Goal: Information Seeking & Learning: Find specific page/section

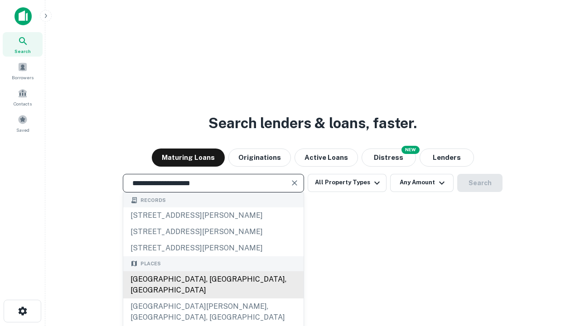
click at [213, 299] on div "Santa Monica, CA, USA" at bounding box center [213, 284] width 180 height 27
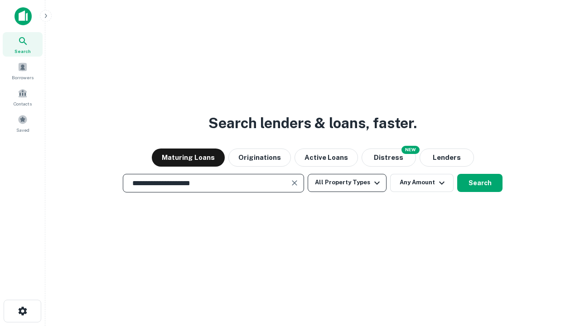
type input "**********"
click at [347, 183] on button "All Property Types" at bounding box center [347, 183] width 79 height 18
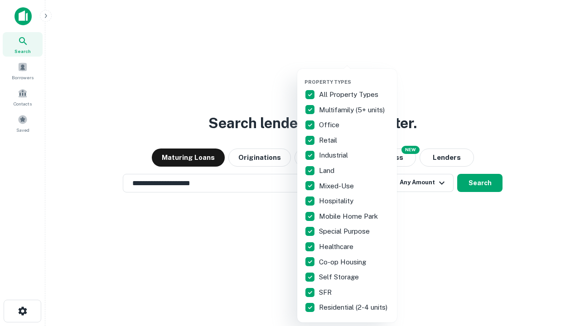
click at [354, 76] on button "button" at bounding box center [354, 76] width 100 height 0
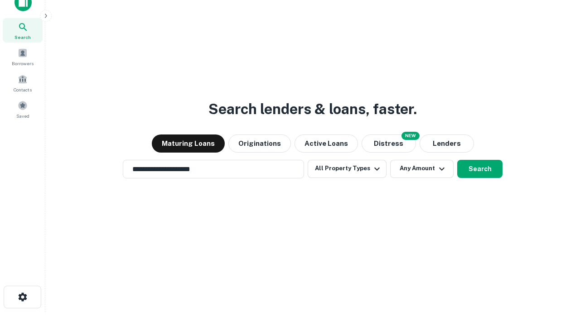
scroll to position [5, 109]
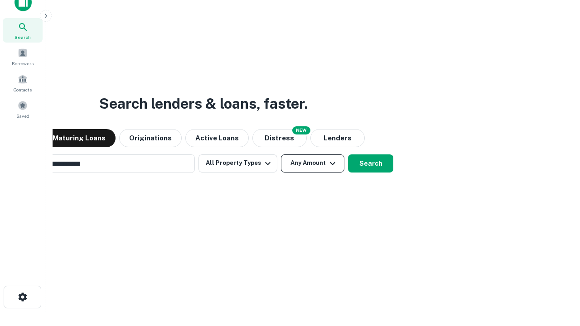
click at [281, 154] on button "Any Amount" at bounding box center [312, 163] width 63 height 18
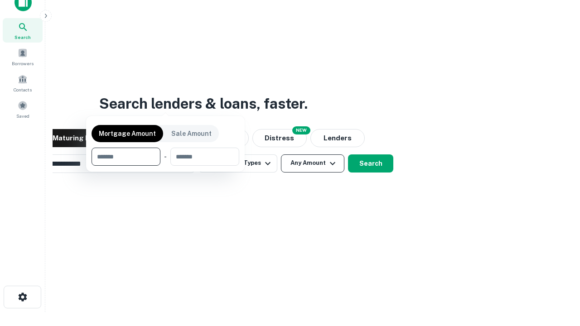
scroll to position [14, 0]
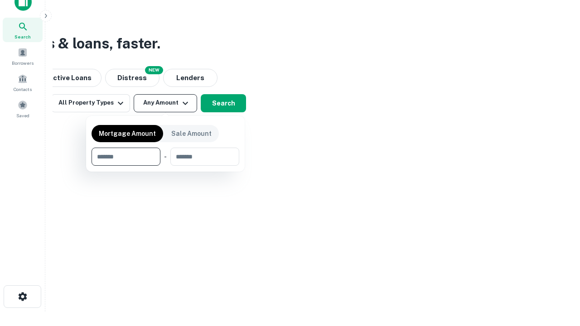
type input "*******"
click at [165, 166] on button "button" at bounding box center [166, 166] width 148 height 0
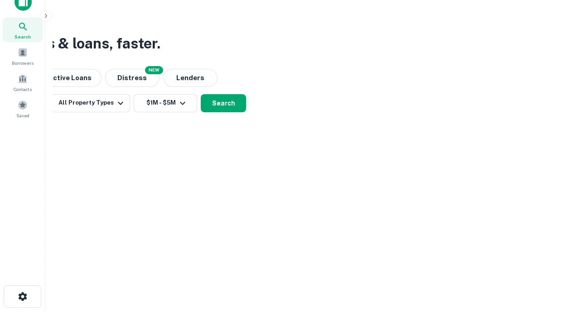
scroll to position [5, 167]
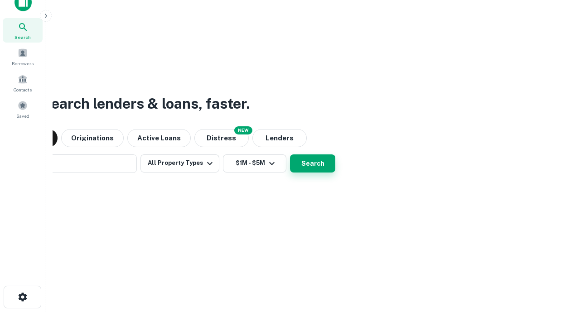
click at [290, 154] on button "Search" at bounding box center [312, 163] width 45 height 18
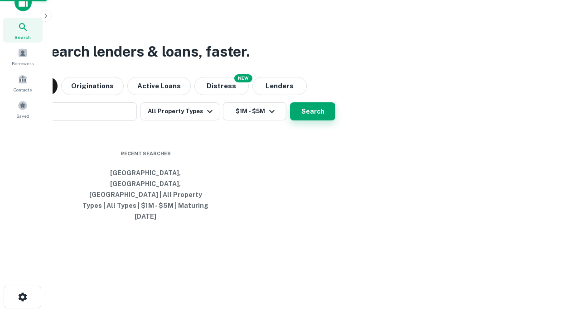
scroll to position [24, 256]
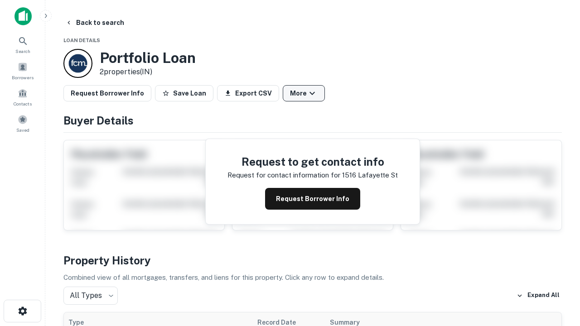
click at [304, 93] on button "More" at bounding box center [304, 93] width 42 height 16
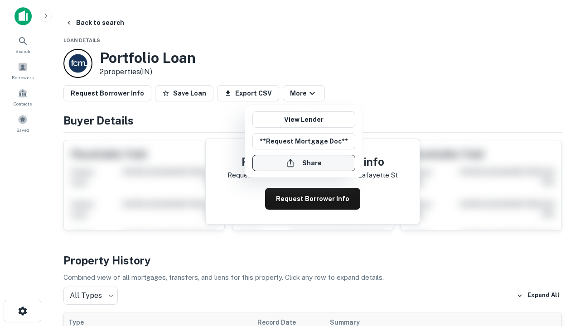
click at [304, 163] on button "Share" at bounding box center [303, 163] width 103 height 16
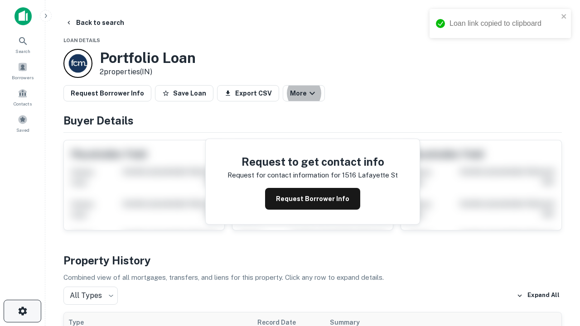
click at [22, 311] on icon "button" at bounding box center [22, 311] width 11 height 11
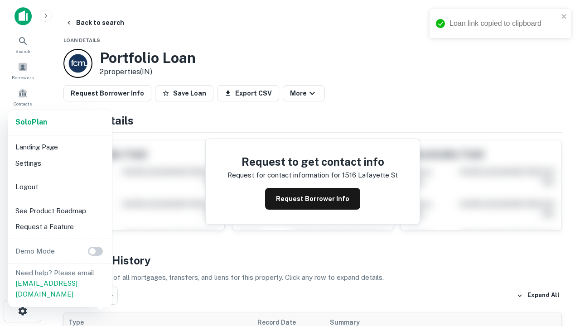
click at [60, 187] on li "Logout" at bounding box center [60, 187] width 97 height 16
